Goal: Task Accomplishment & Management: Use online tool/utility

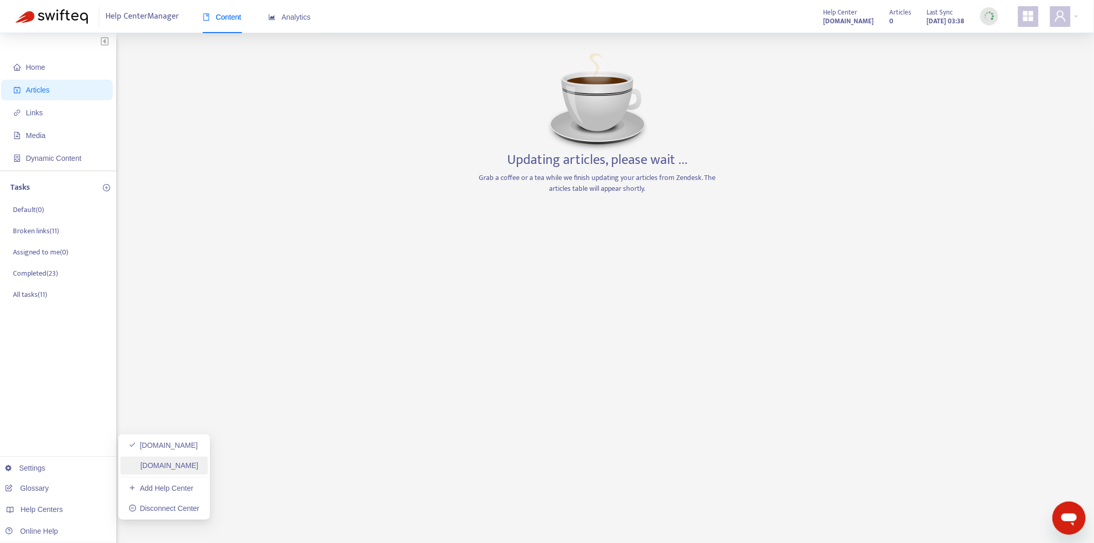
click at [184, 462] on link "[DOMAIN_NAME]" at bounding box center [164, 465] width 70 height 8
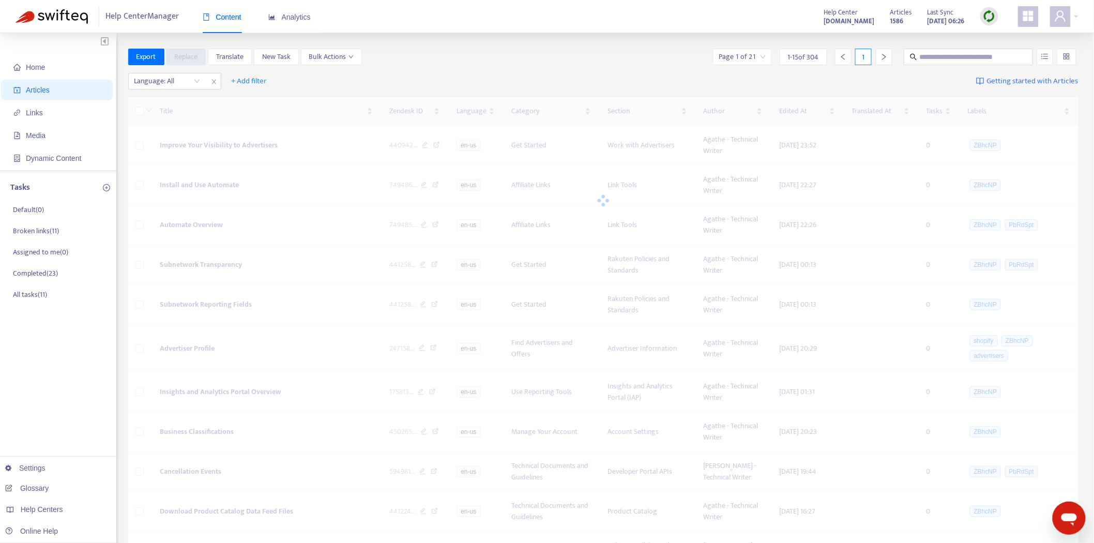
click at [989, 13] on img at bounding box center [989, 16] width 13 height 13
click at [996, 35] on link "Quick Sync" at bounding box center [1011, 38] width 44 height 12
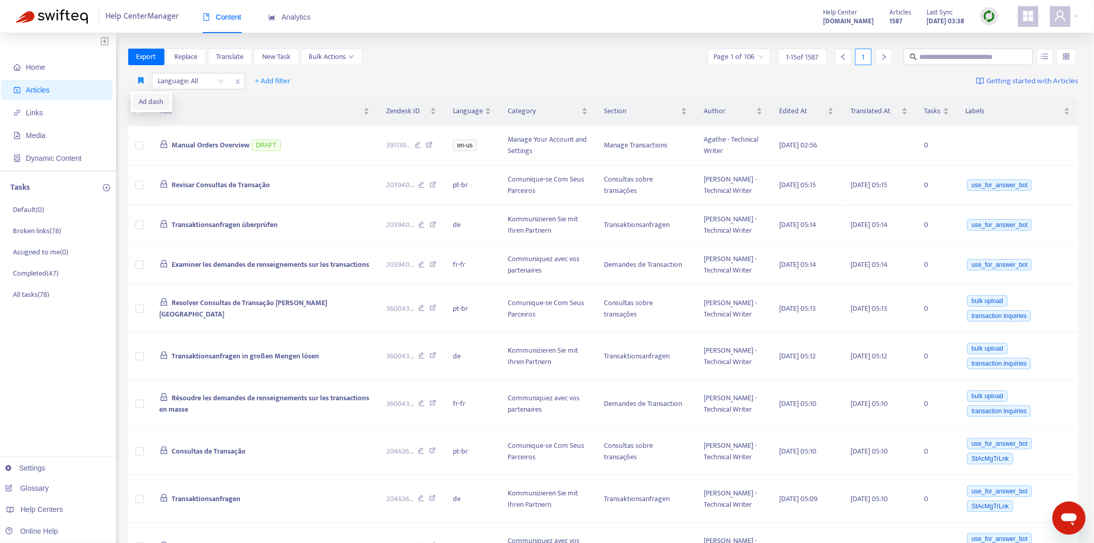
click at [140, 101] on span "Ad dash" at bounding box center [151, 101] width 25 height 11
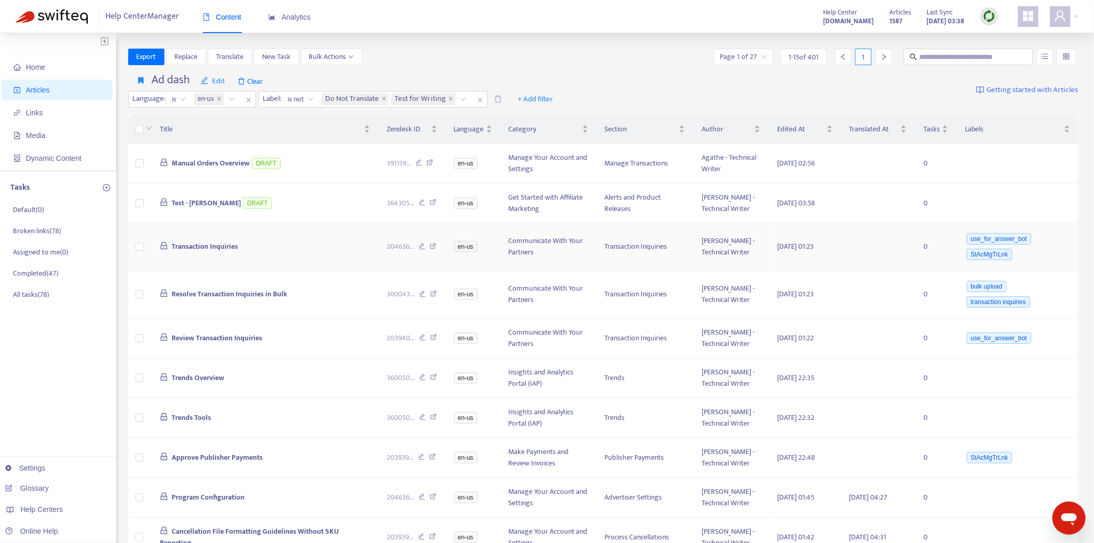
click at [208, 243] on span "Transaction Inquiries" at bounding box center [205, 246] width 66 height 12
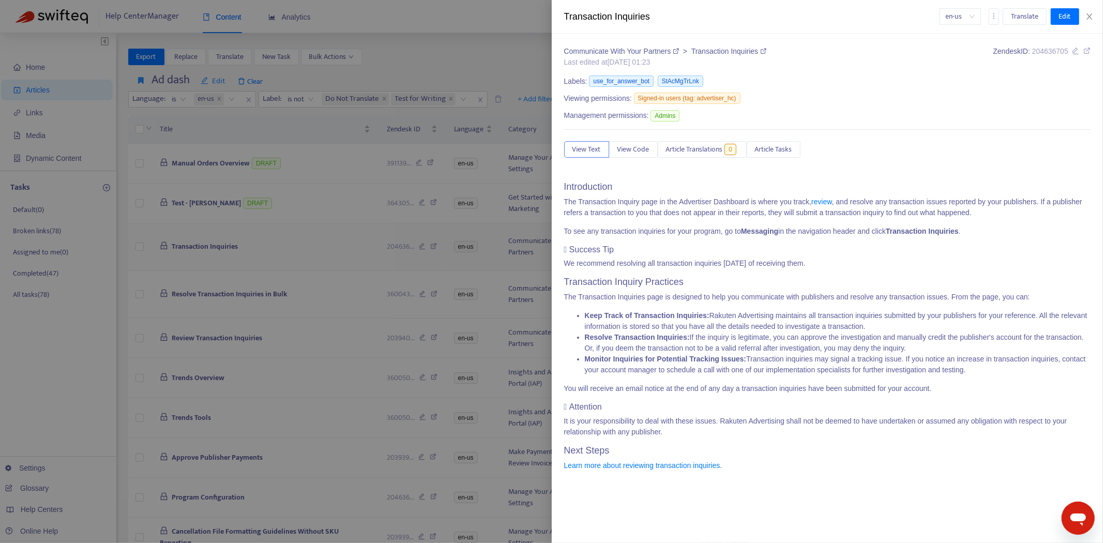
click at [220, 251] on div at bounding box center [551, 271] width 1103 height 543
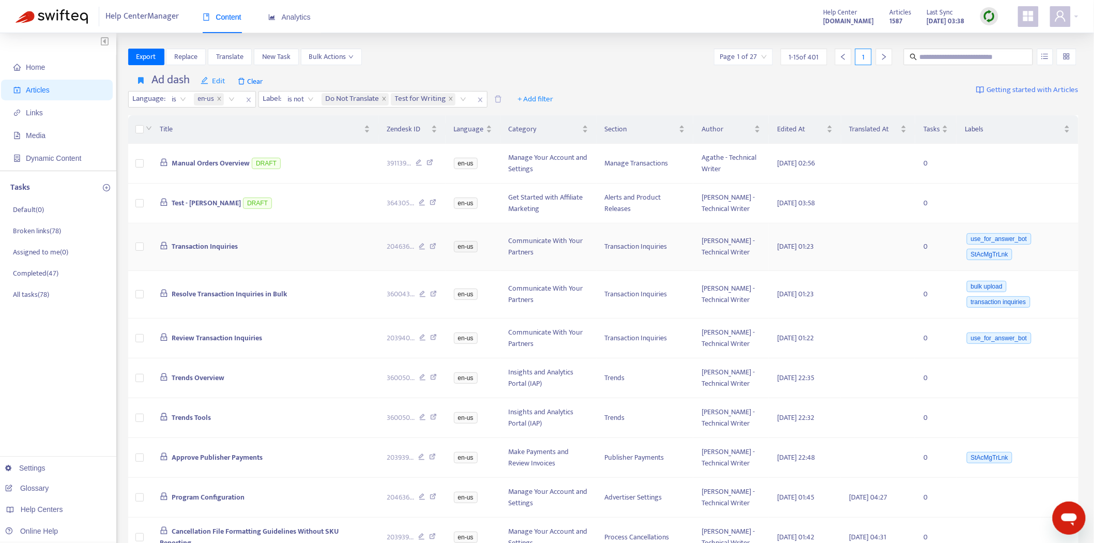
click at [224, 248] on span "Transaction Inquiries" at bounding box center [205, 246] width 66 height 12
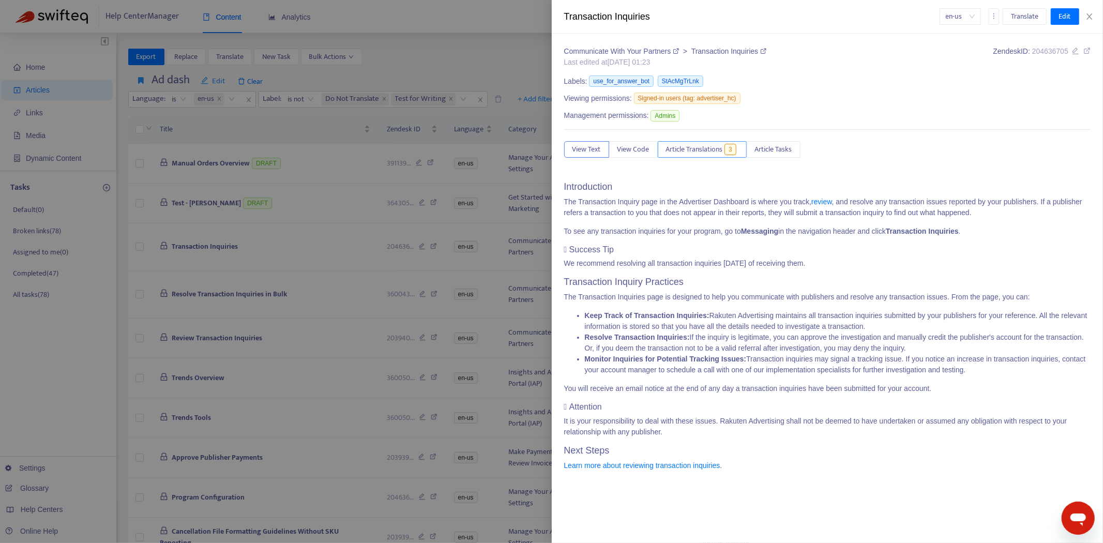
click at [686, 154] on span "Article Translations" at bounding box center [694, 149] width 57 height 11
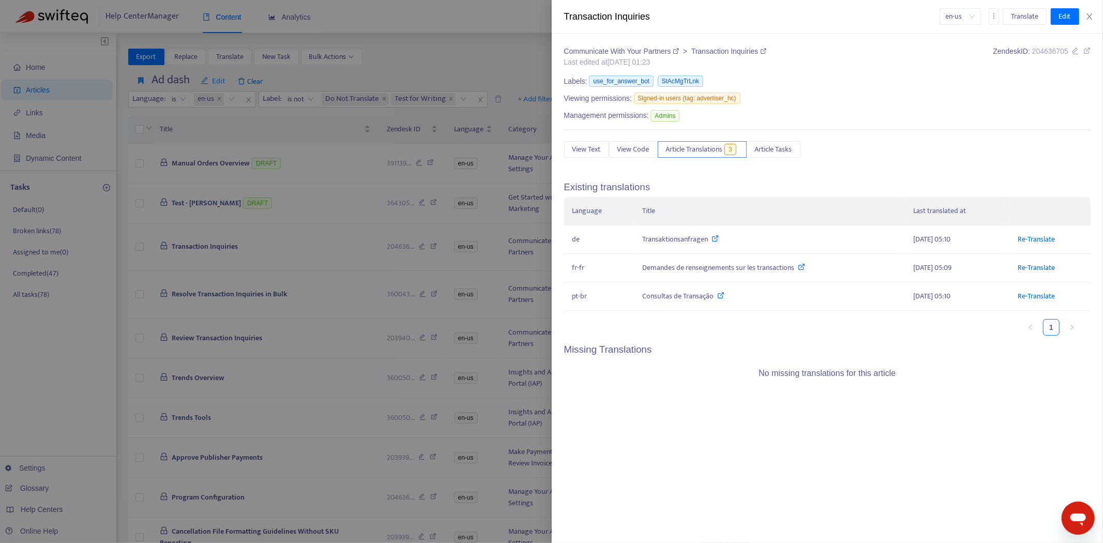
click at [309, 272] on div at bounding box center [551, 271] width 1103 height 543
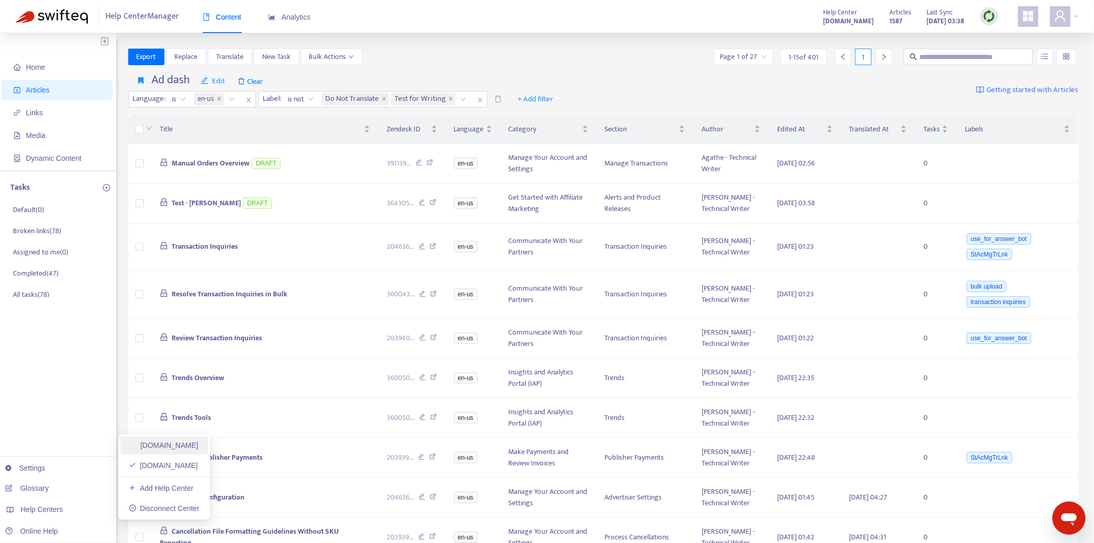
click at [192, 447] on link "[DOMAIN_NAME]" at bounding box center [164, 445] width 70 height 8
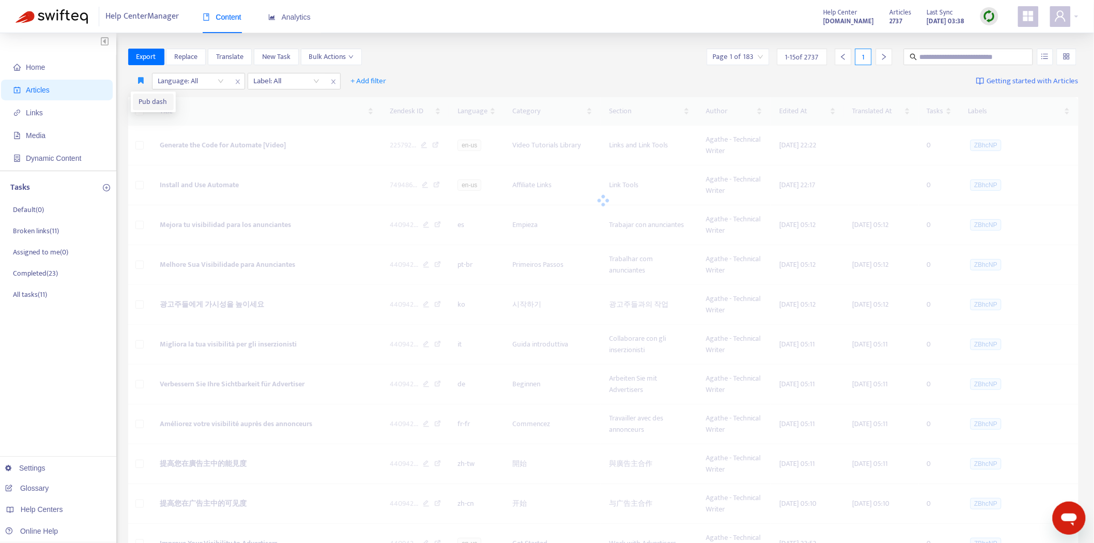
click at [142, 100] on span "Pub dash" at bounding box center [153, 101] width 28 height 11
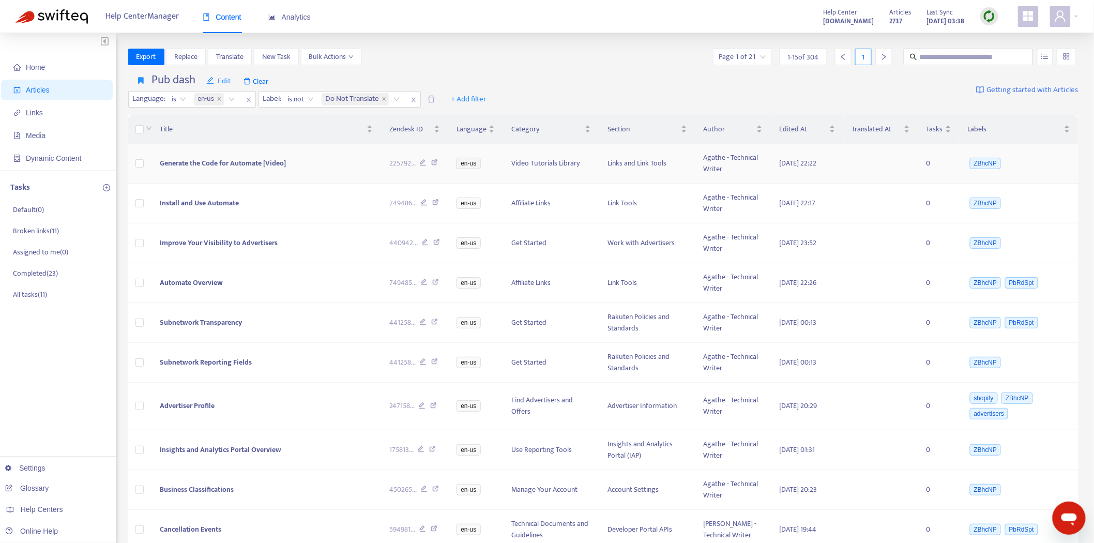
click at [215, 160] on span "Generate the Code for Automate [Video]" at bounding box center [223, 163] width 126 height 12
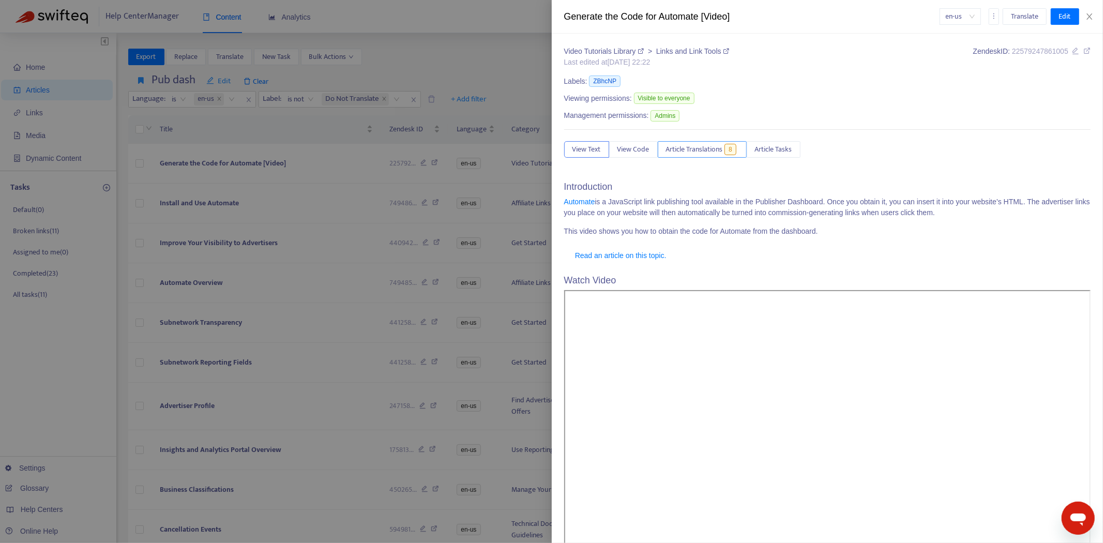
click at [699, 155] on span "Article Translations" at bounding box center [694, 149] width 57 height 11
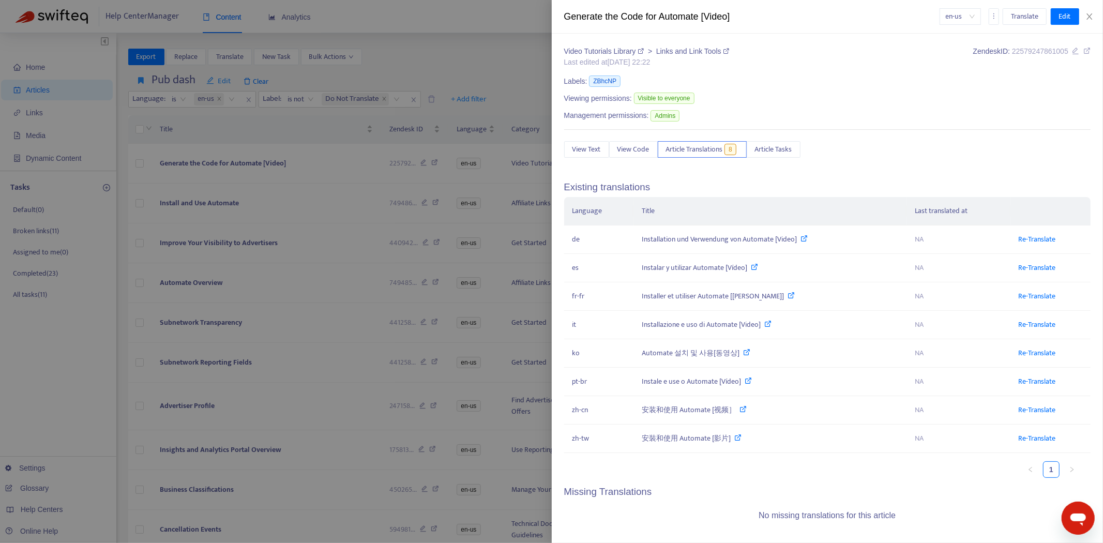
click at [203, 203] on div at bounding box center [551, 271] width 1103 height 543
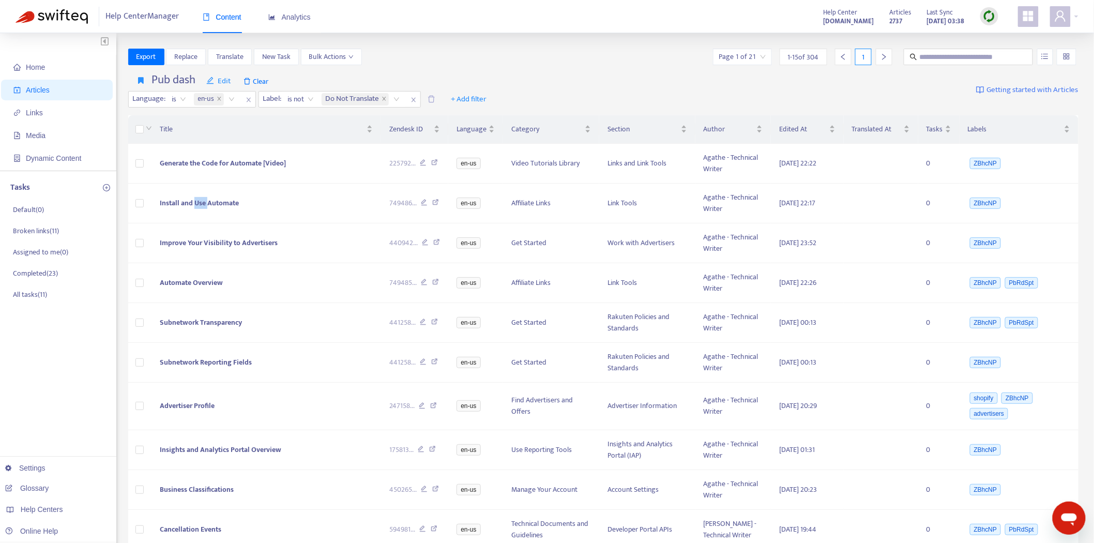
click at [203, 203] on span "Install and Use Automate" at bounding box center [199, 203] width 79 height 12
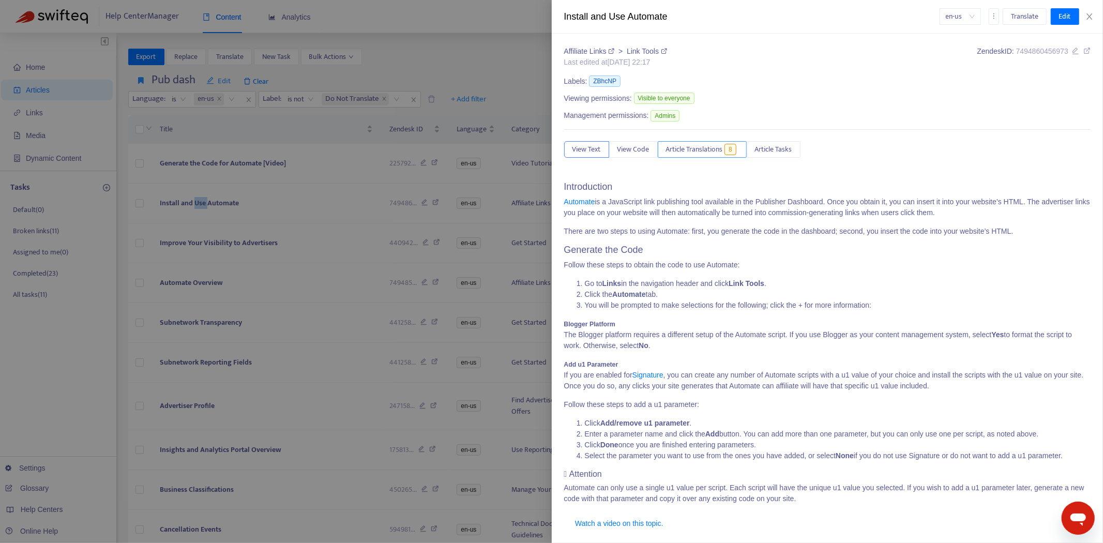
click at [690, 146] on span "Article Translations" at bounding box center [694, 149] width 57 height 11
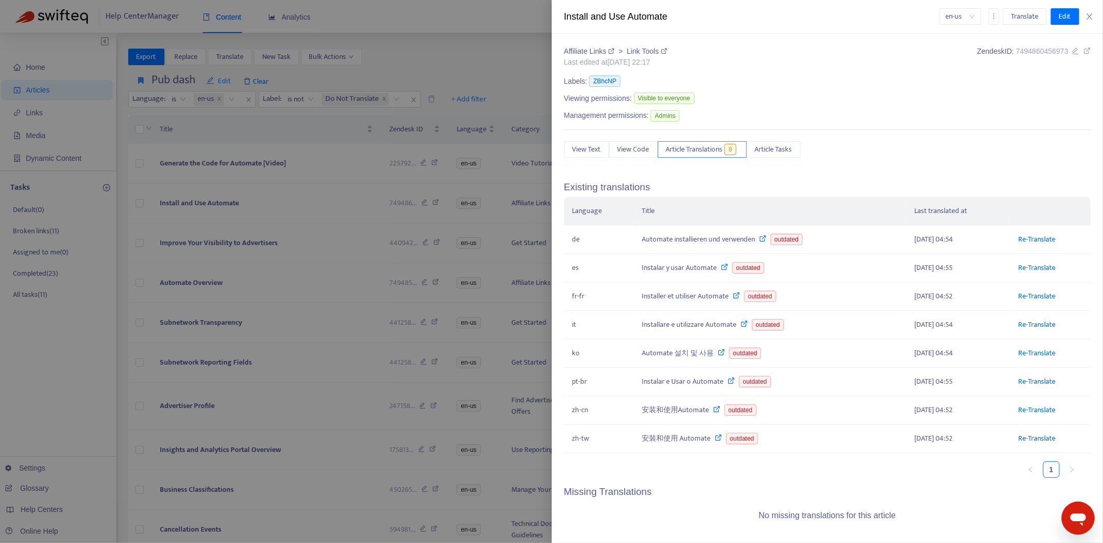
click at [220, 230] on div at bounding box center [551, 271] width 1103 height 543
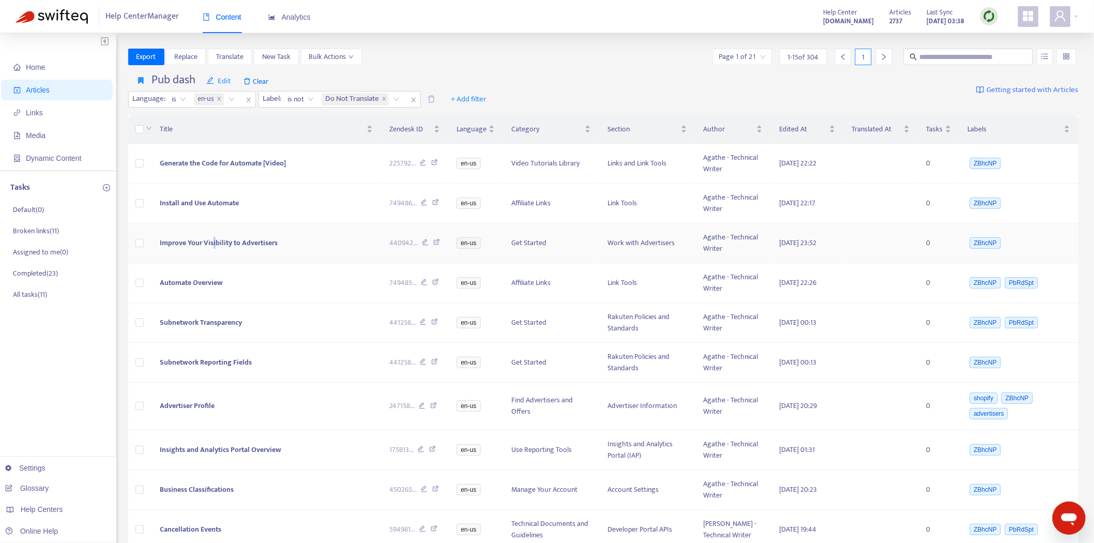
click at [214, 238] on span "Improve Your Visibility to Advertisers" at bounding box center [219, 243] width 118 height 12
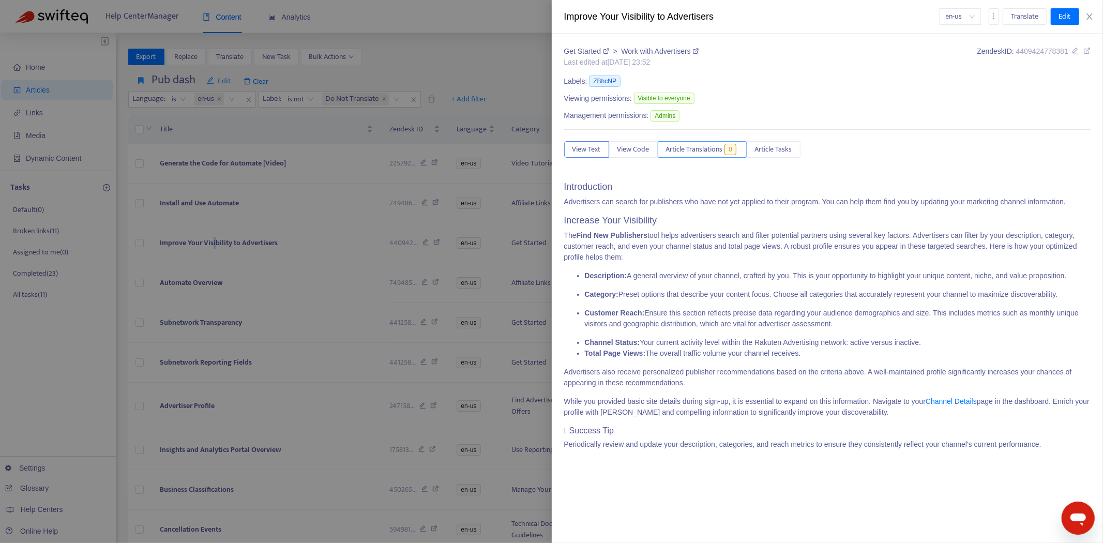
click at [706, 149] on span "Article Translations" at bounding box center [694, 149] width 57 height 11
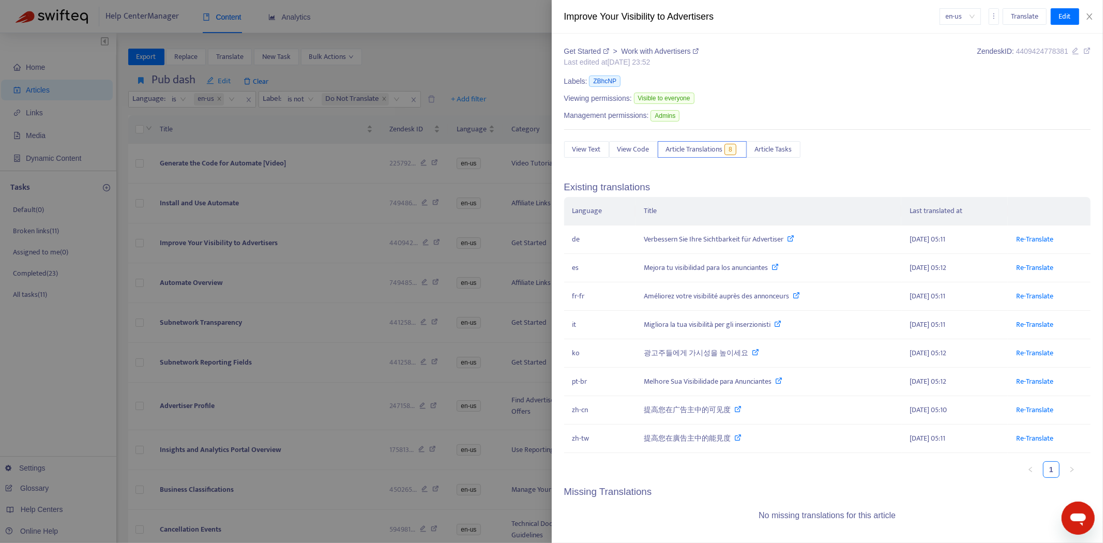
click at [273, 254] on div at bounding box center [551, 271] width 1103 height 543
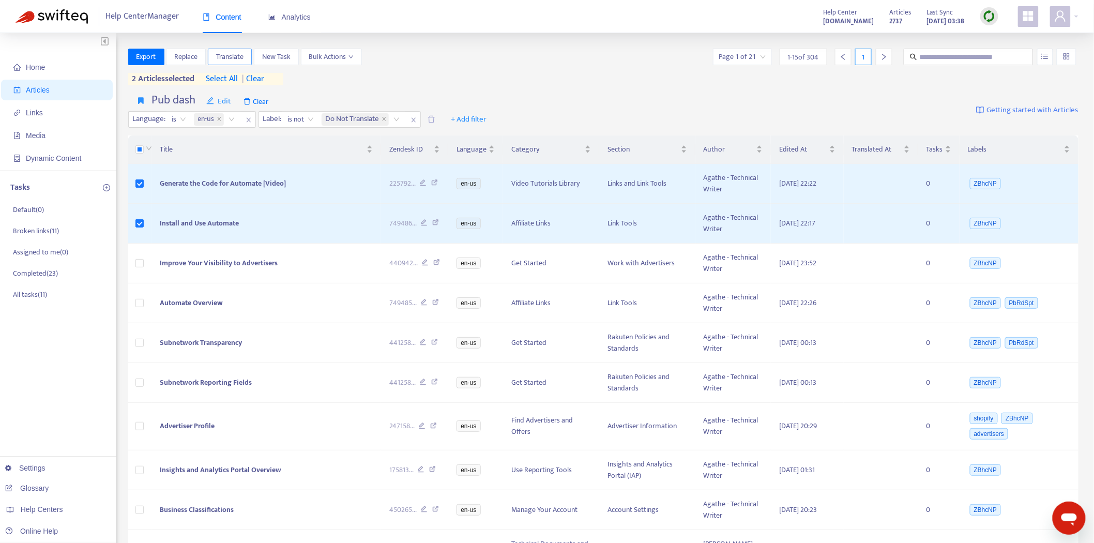
click at [231, 58] on span "Translate" at bounding box center [229, 56] width 27 height 11
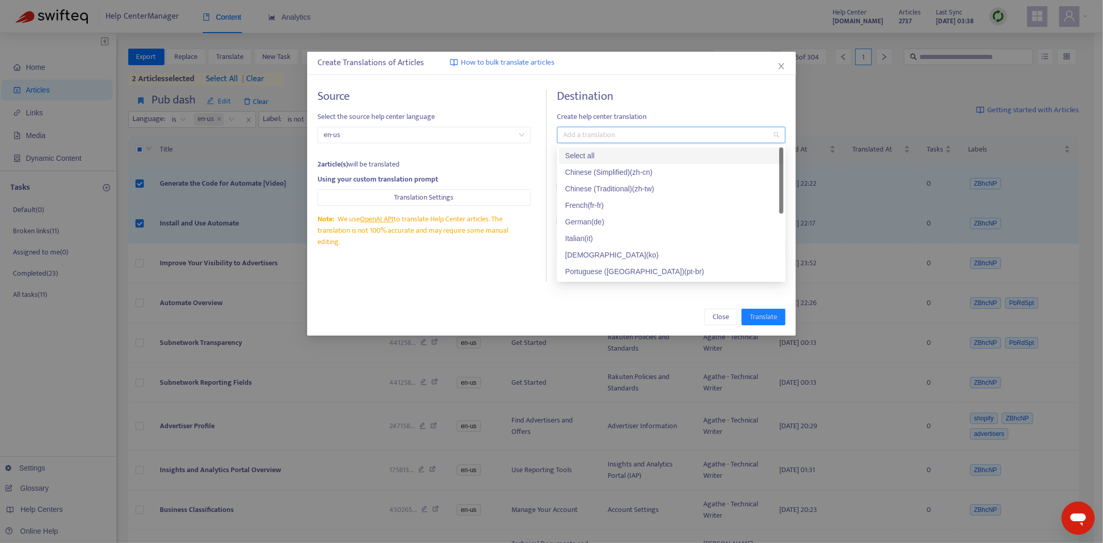
click at [619, 142] on div "Add a translation" at bounding box center [671, 135] width 229 height 17
click at [624, 156] on div "Select all" at bounding box center [671, 155] width 212 height 11
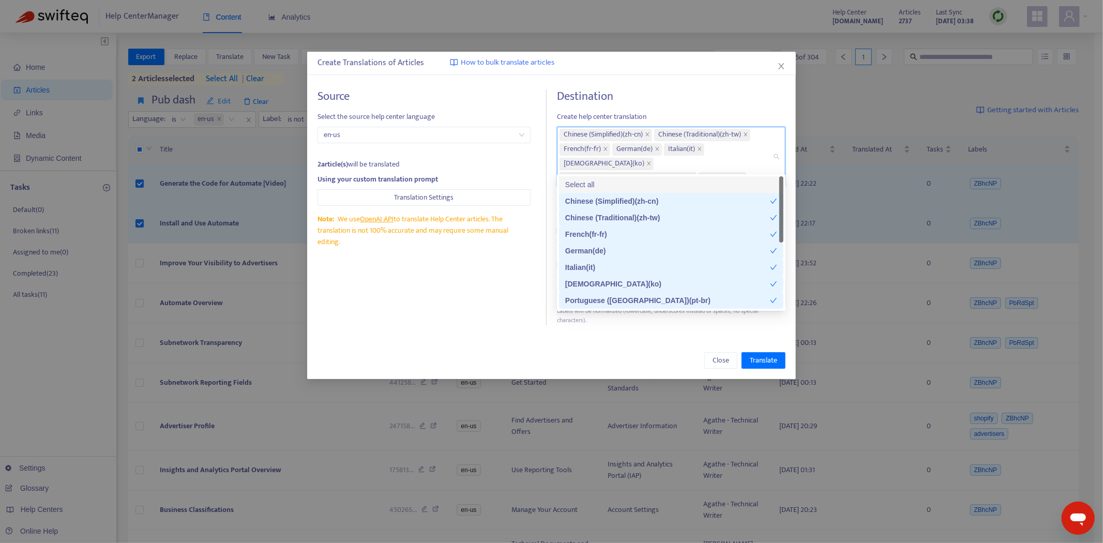
click at [486, 298] on div "Source Select the source help center language en-us 2 article(s) will be transl…" at bounding box center [432, 207] width 229 height 236
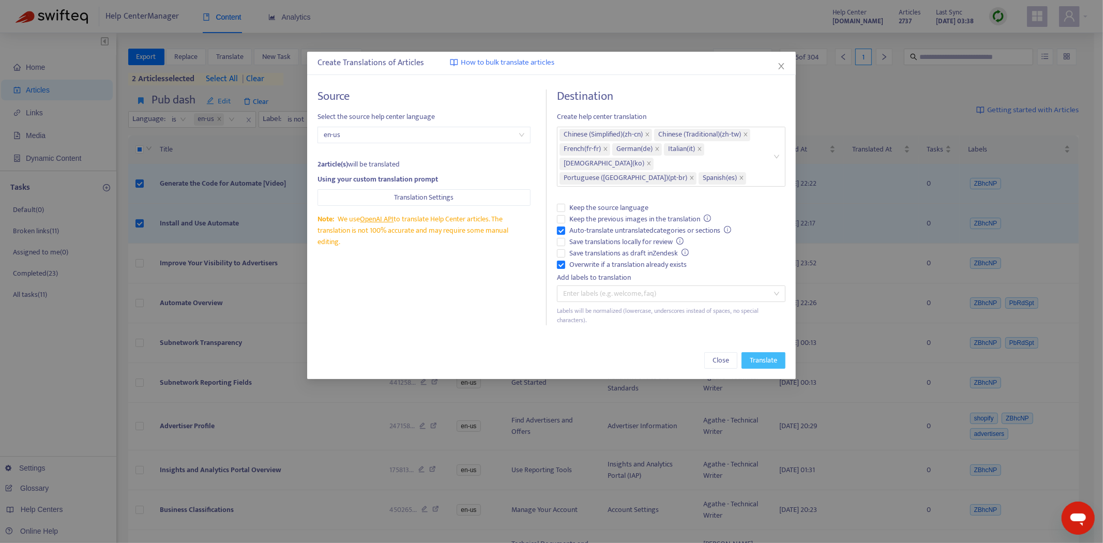
click at [761, 355] on span "Translate" at bounding box center [763, 360] width 27 height 11
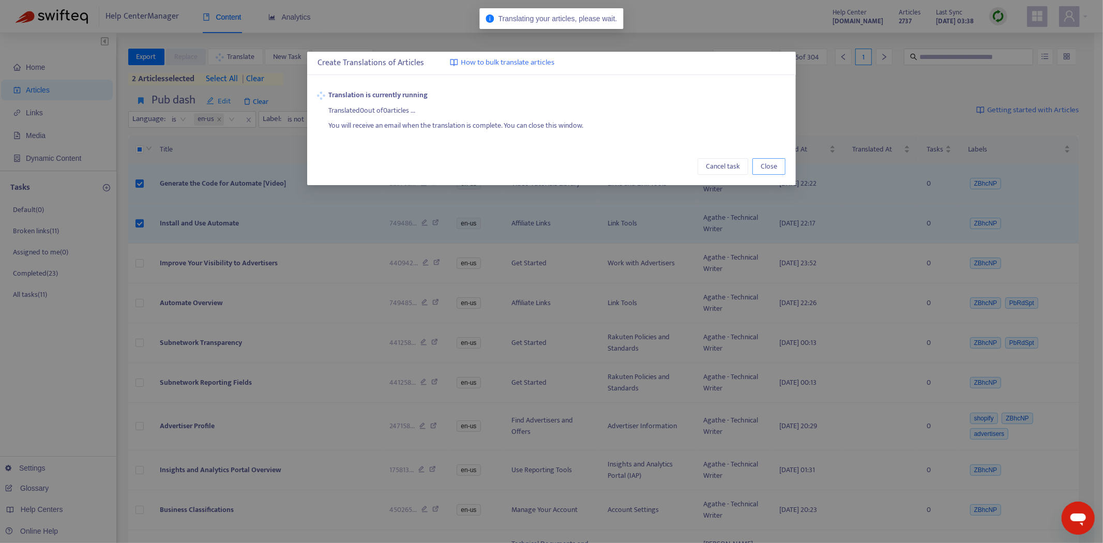
click at [768, 164] on span "Close" at bounding box center [769, 166] width 17 height 11
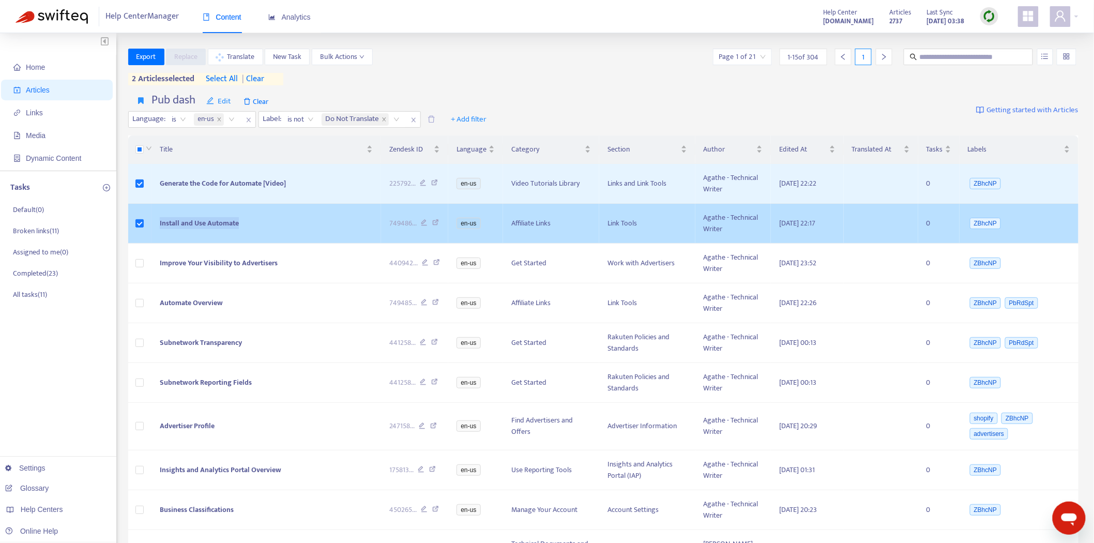
drag, startPoint x: 246, startPoint y: 226, endPoint x: 150, endPoint y: 228, distance: 95.2
click at [150, 228] on tr "Install and Use Automate 749486 ... en-us Affiliate Links Link Tools Agathe - T…" at bounding box center [603, 224] width 951 height 40
copy tr "Install and Use Automate"
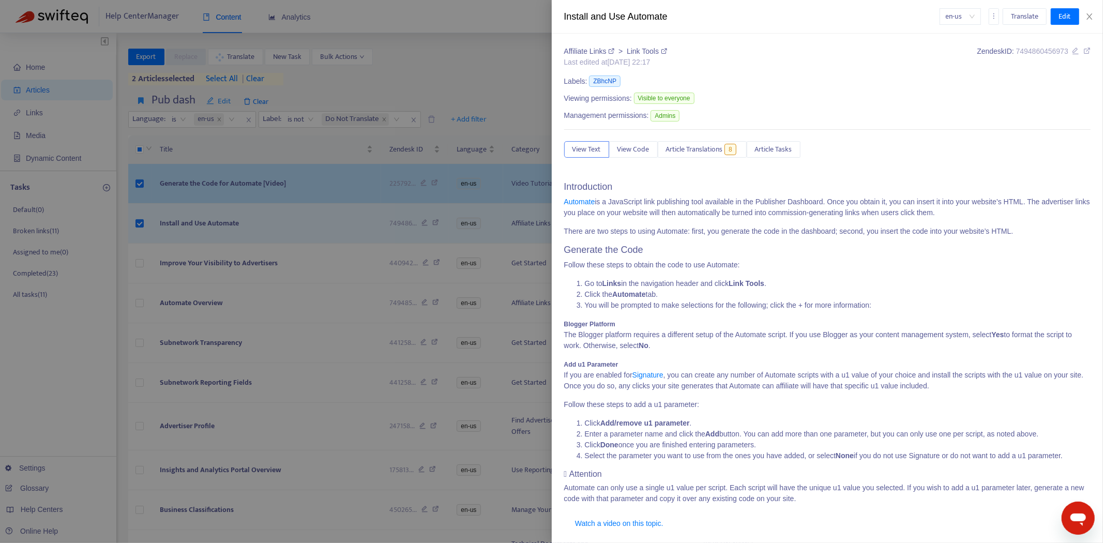
drag, startPoint x: 245, startPoint y: 158, endPoint x: 263, endPoint y: 170, distance: 21.7
click at [245, 158] on div at bounding box center [551, 271] width 1103 height 543
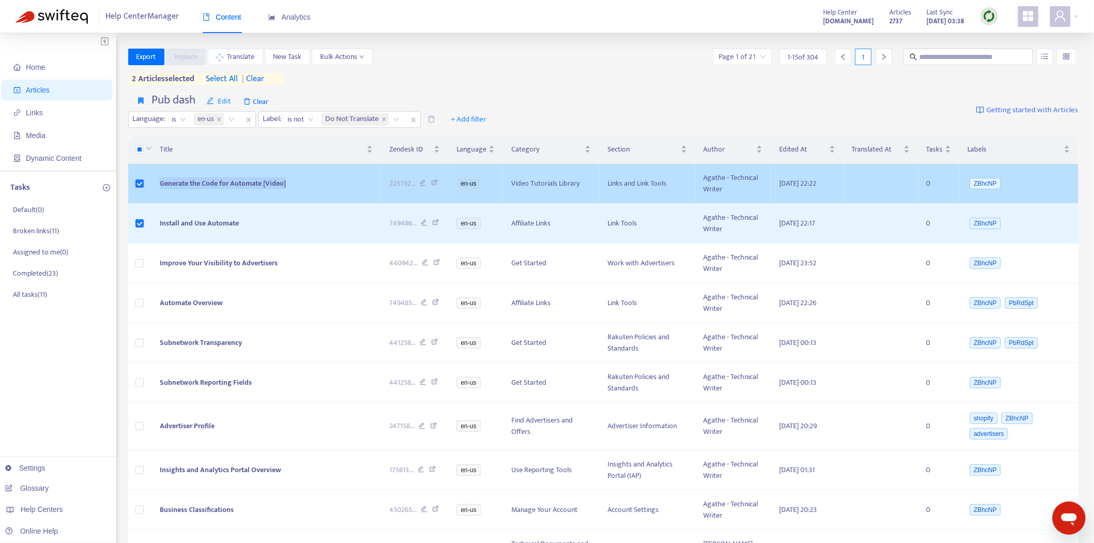
drag, startPoint x: 293, startPoint y: 185, endPoint x: 187, endPoint y: 189, distance: 106.1
click at [159, 190] on td "Generate the Code for Automate [Video]" at bounding box center [267, 184] width 230 height 40
copy span "Generate the Code for Automate [Video]"
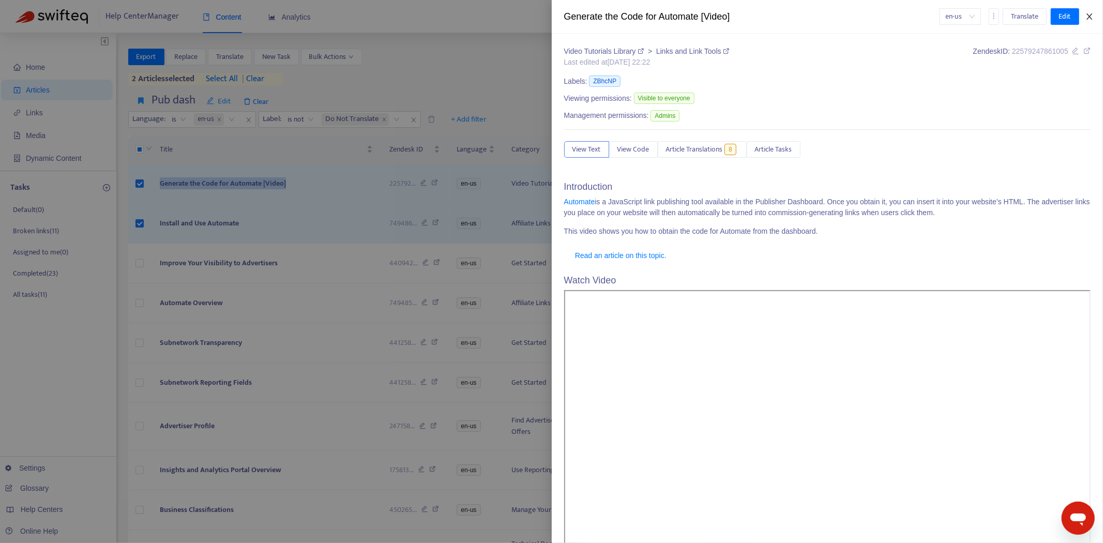
click at [1090, 17] on icon "close" at bounding box center [1089, 16] width 8 height 8
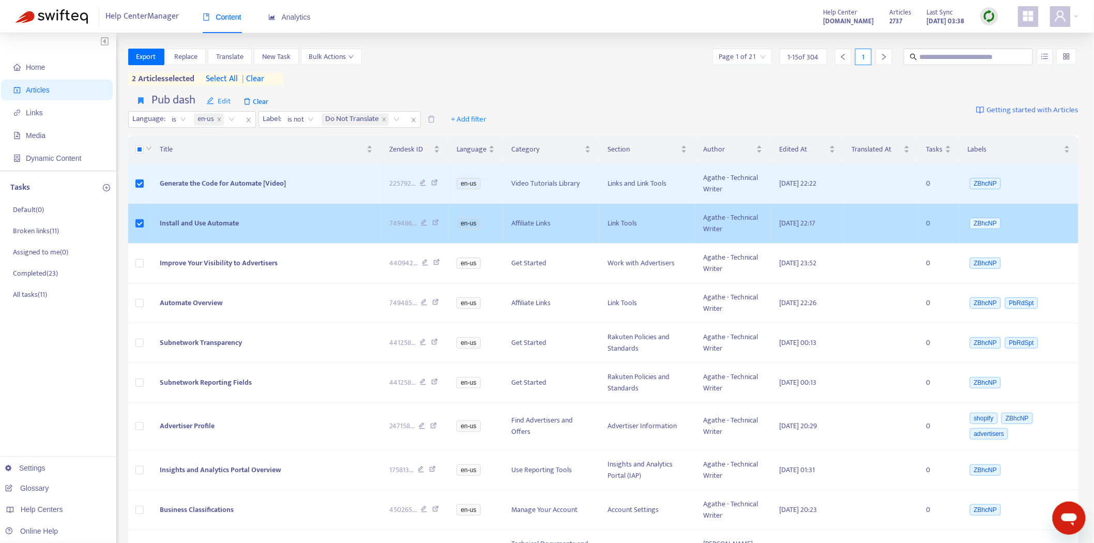
click at [339, 205] on td "Install and Use Automate" at bounding box center [267, 224] width 230 height 40
